Goal: Task Accomplishment & Management: Use online tool/utility

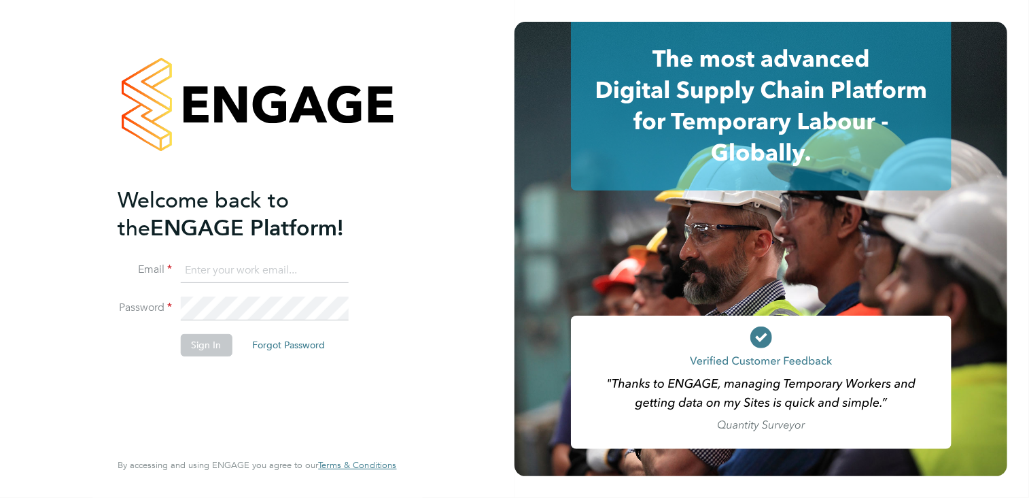
click at [250, 255] on ng-template "Welcome back to the ENGAGE Platform! Email Password Sign In Forgot Password" at bounding box center [250, 278] width 265 height 184
click at [243, 266] on input at bounding box center [264, 270] width 168 height 24
type input "[PERSON_NAME][EMAIL_ADDRESS][PERSON_NAME][DOMAIN_NAME]"
click at [212, 342] on button "Sign In" at bounding box center [206, 345] width 52 height 22
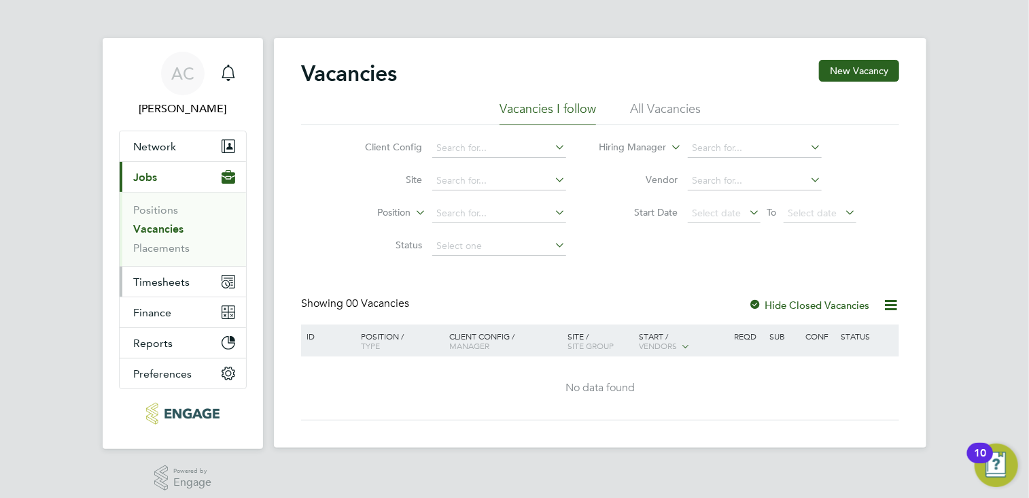
click at [158, 275] on span "Timesheets" at bounding box center [161, 281] width 56 height 13
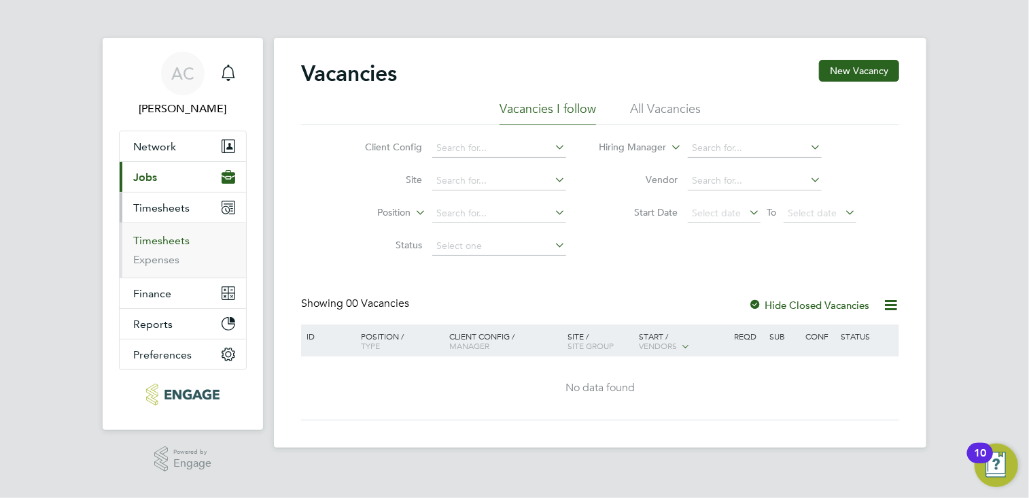
click at [165, 241] on link "Timesheets" at bounding box center [161, 240] width 56 height 13
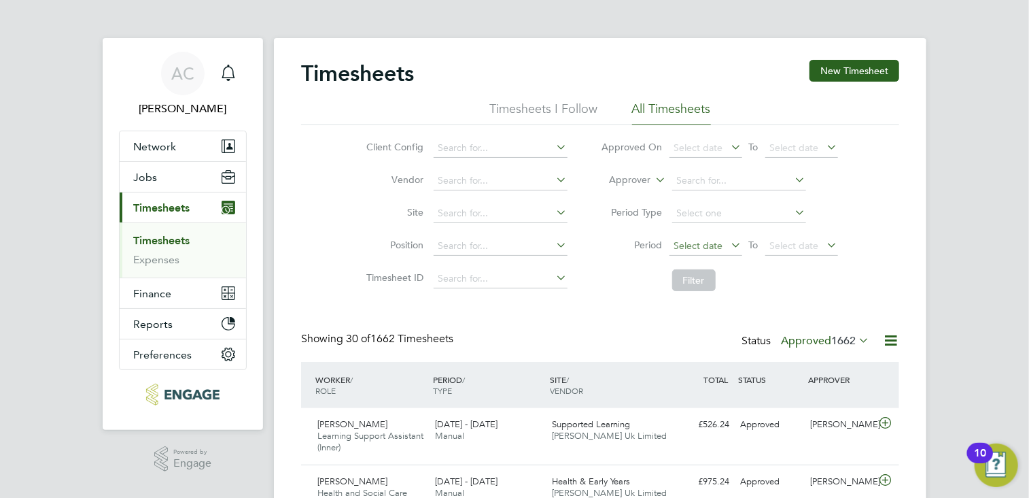
click at [698, 245] on span "Select date" at bounding box center [699, 245] width 49 height 12
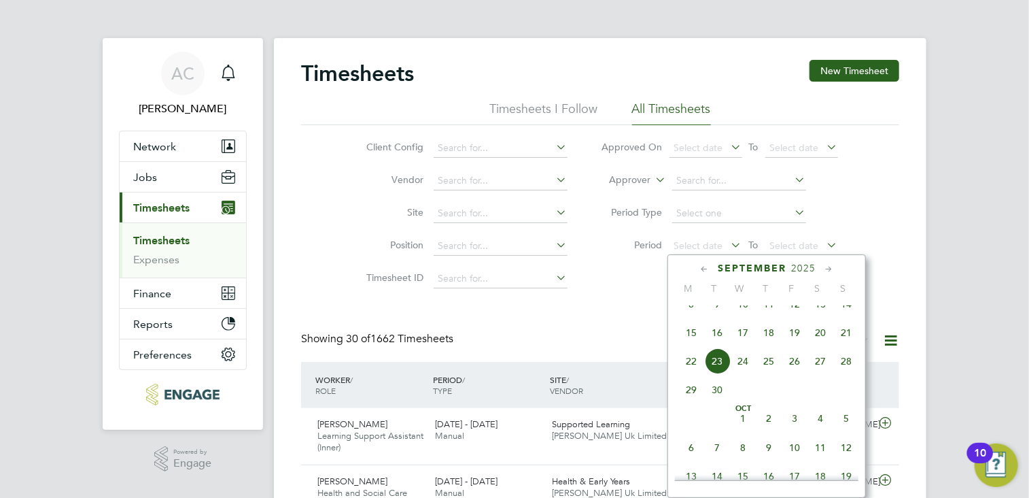
click at [691, 317] on span "8" at bounding box center [692, 304] width 26 height 26
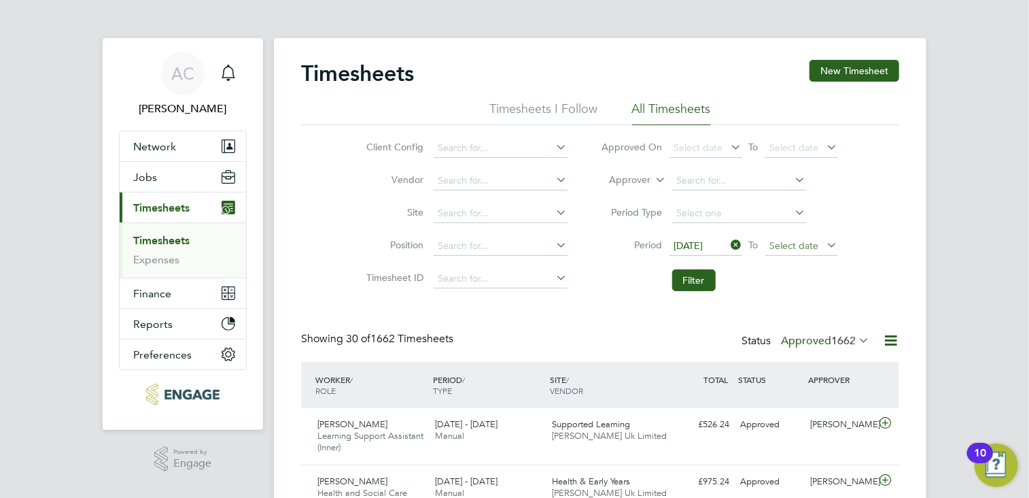
click at [796, 248] on span "Select date" at bounding box center [794, 245] width 49 height 12
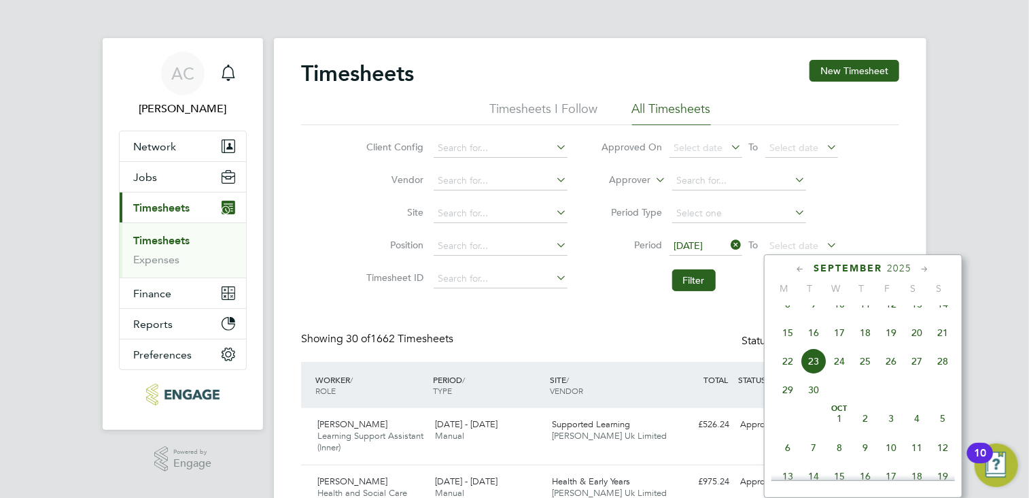
click at [942, 313] on span "14" at bounding box center [943, 304] width 26 height 26
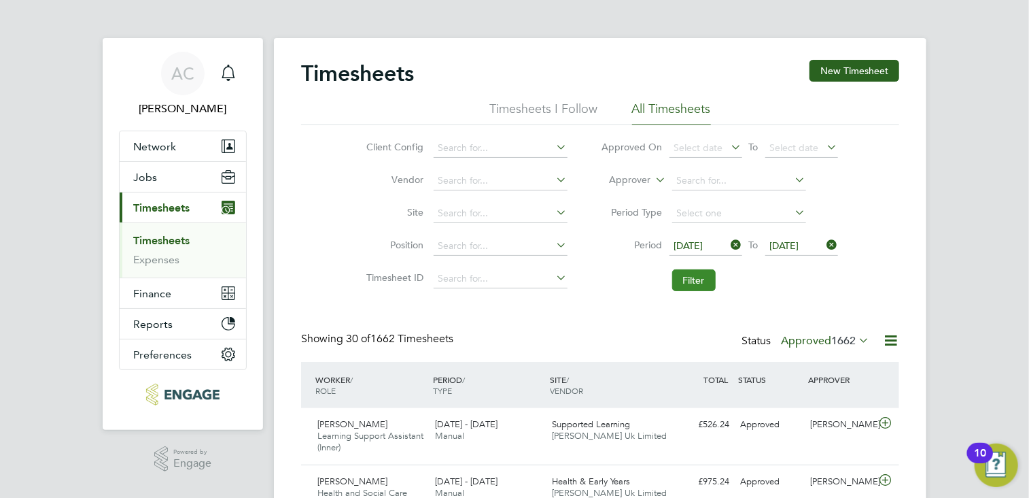
click at [689, 279] on button "Filter" at bounding box center [694, 280] width 44 height 22
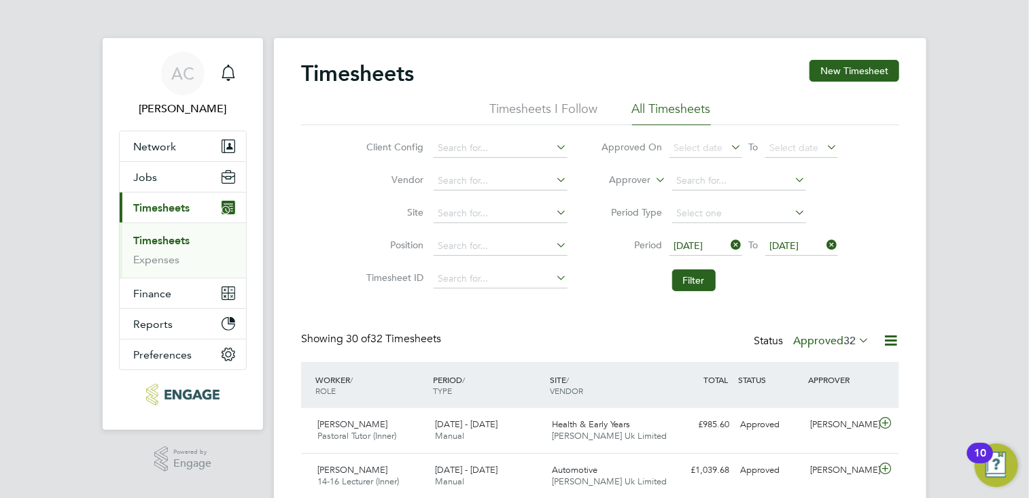
click at [889, 341] on icon at bounding box center [891, 340] width 17 height 17
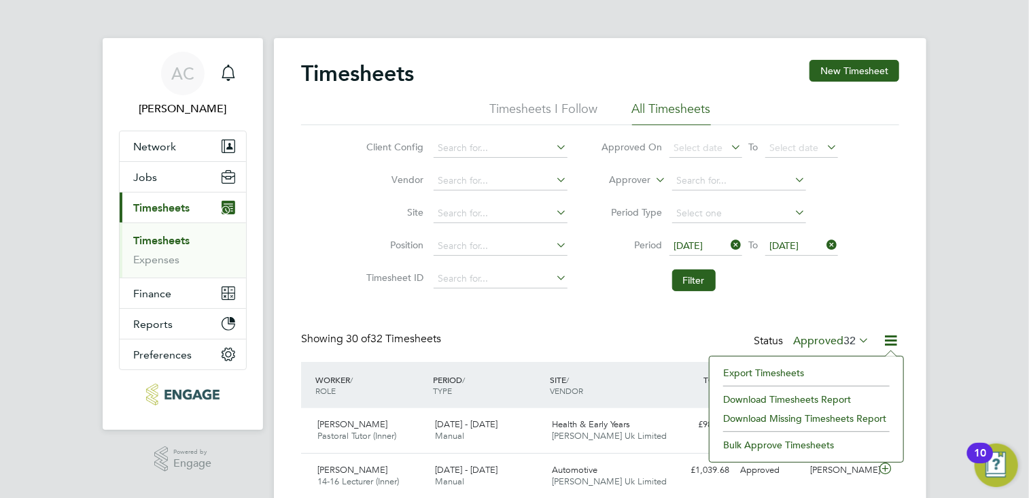
click at [782, 366] on li "Export Timesheets" at bounding box center [807, 372] width 180 height 19
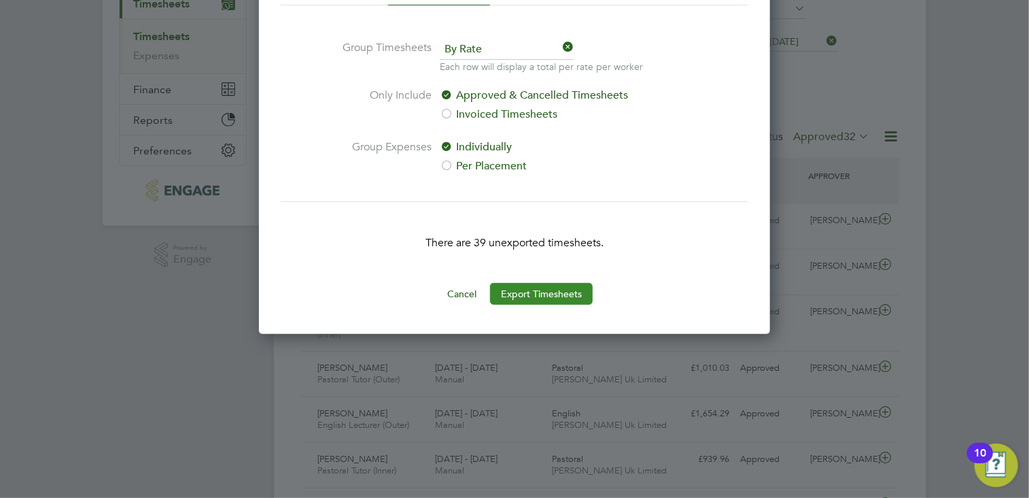
click at [519, 288] on button "Export Timesheets" at bounding box center [541, 294] width 103 height 22
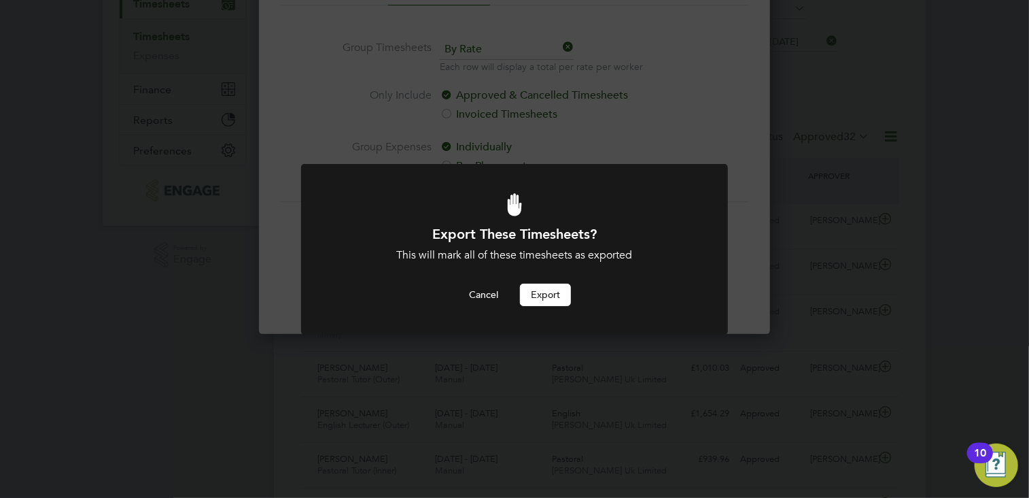
click at [547, 297] on button "Export" at bounding box center [545, 295] width 51 height 22
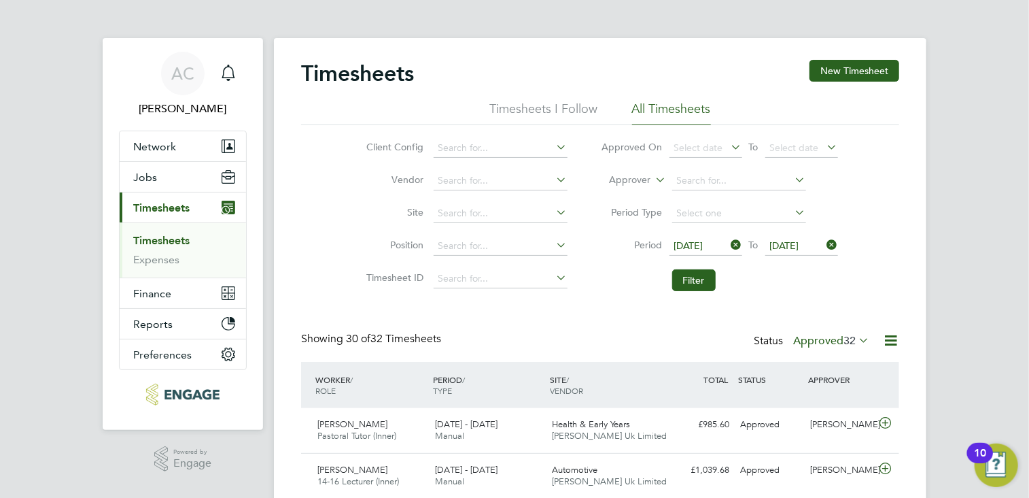
click at [891, 339] on icon at bounding box center [891, 340] width 17 height 17
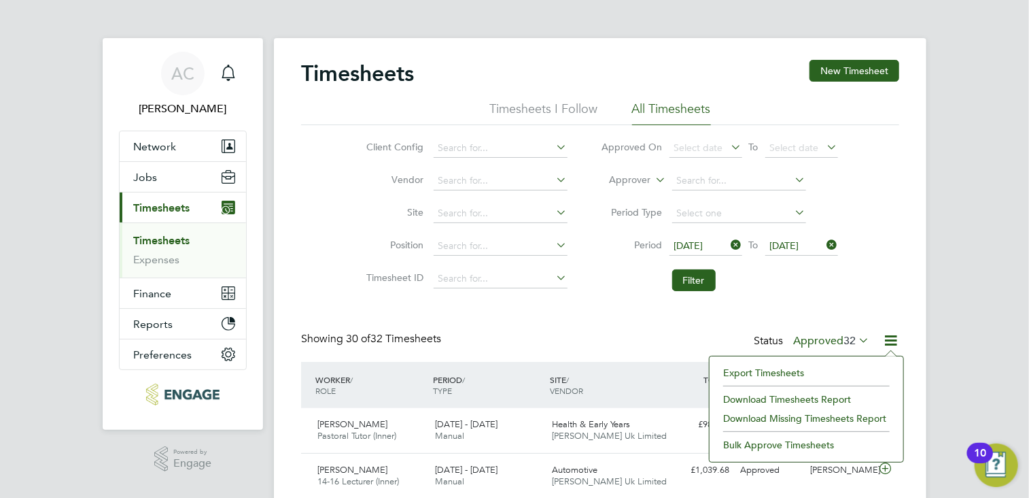
click at [802, 396] on li "Download Timesheets Report" at bounding box center [807, 399] width 180 height 19
